Goal: Find specific page/section: Find specific page/section

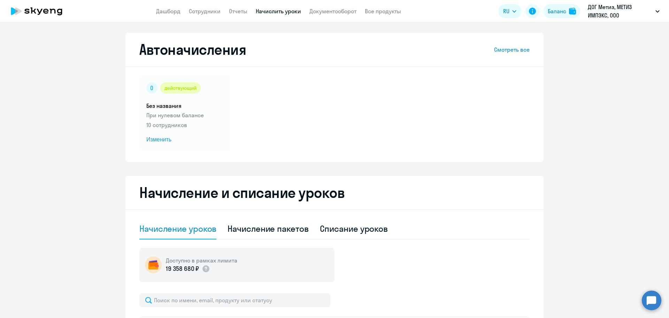
select select "10"
click at [192, 13] on link "Сотрудники" at bounding box center [205, 11] width 32 height 7
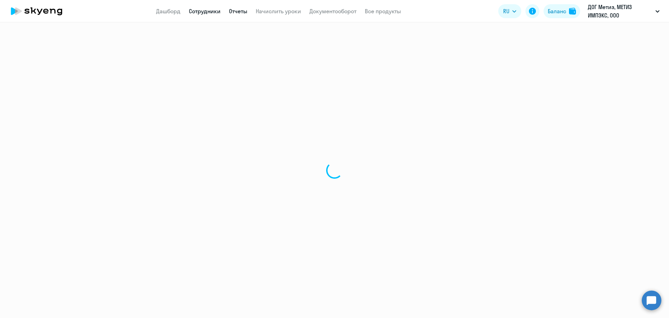
click at [236, 10] on link "Отчеты" at bounding box center [238, 11] width 18 height 7
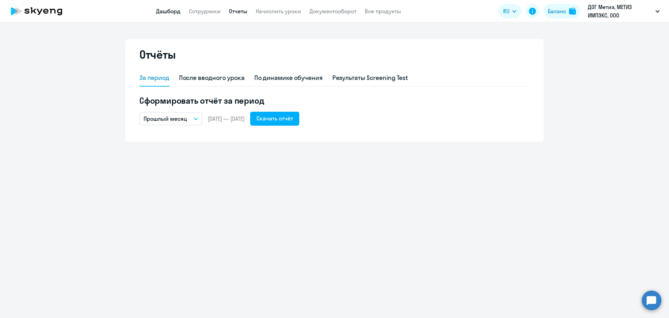
click at [176, 12] on link "Дашборд" at bounding box center [168, 11] width 24 height 7
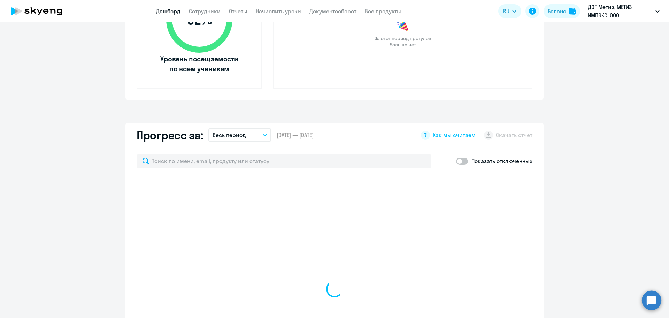
scroll to position [314, 0]
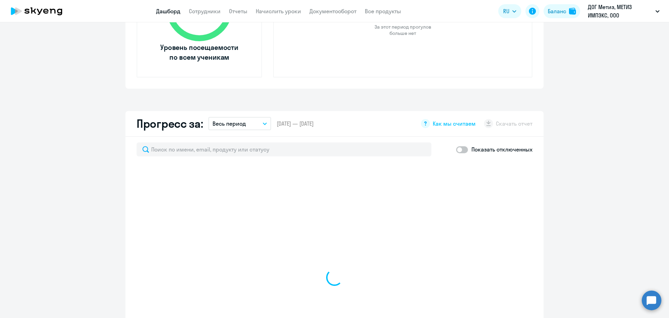
select select "30"
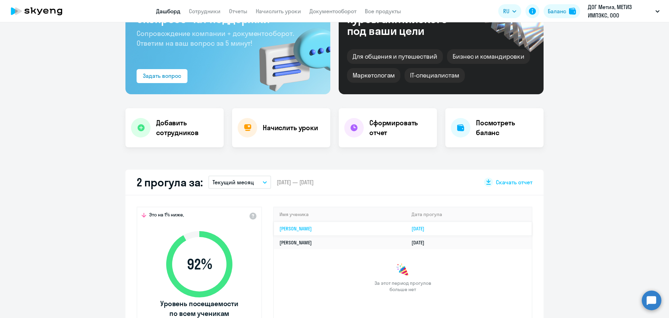
scroll to position [0, 0]
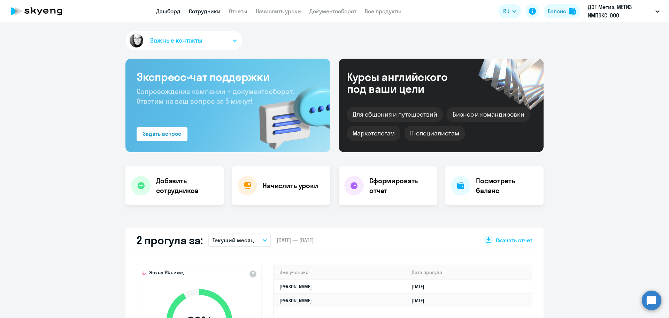
click at [203, 11] on link "Сотрудники" at bounding box center [205, 11] width 32 height 7
select select "30"
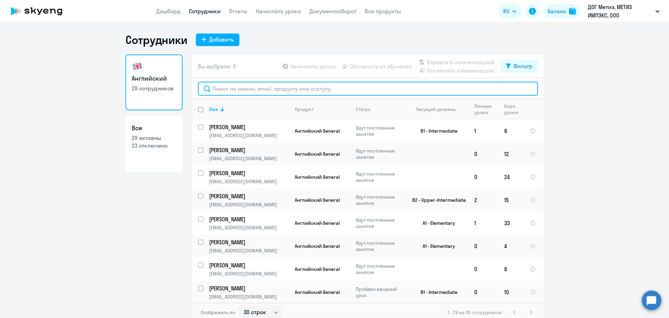
click at [233, 83] on input "text" at bounding box center [368, 89] width 340 height 14
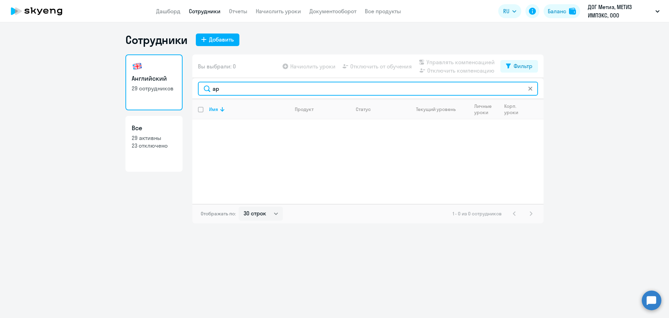
type input "[PERSON_NAME]"
type input "анн"
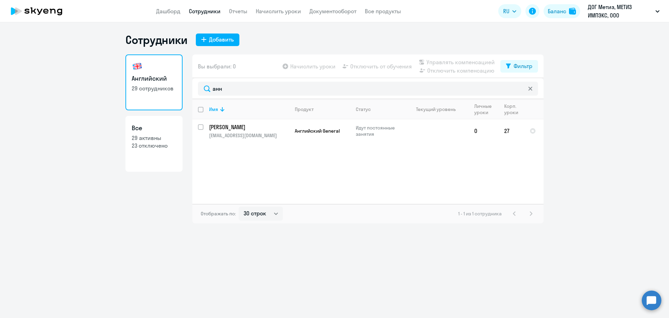
click at [146, 135] on p "29 активны" at bounding box center [154, 138] width 45 height 8
select select "30"
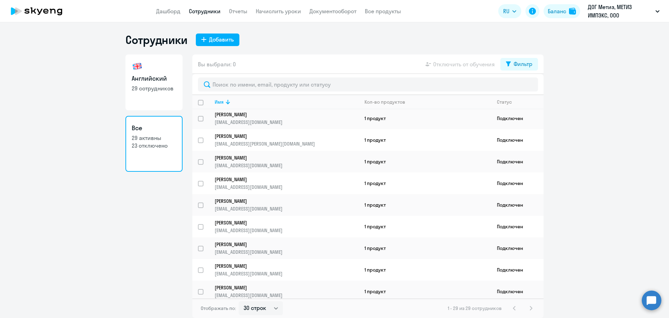
scroll to position [438, 0]
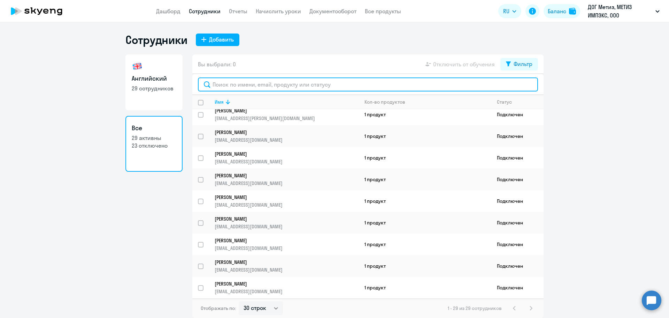
click at [281, 85] on input "text" at bounding box center [368, 84] width 340 height 14
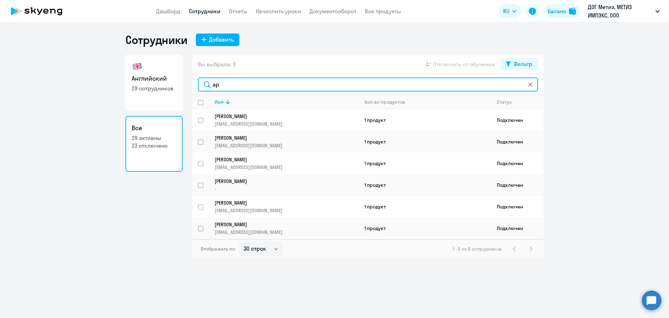
type input "ар"
